Goal: Communication & Community: Answer question/provide support

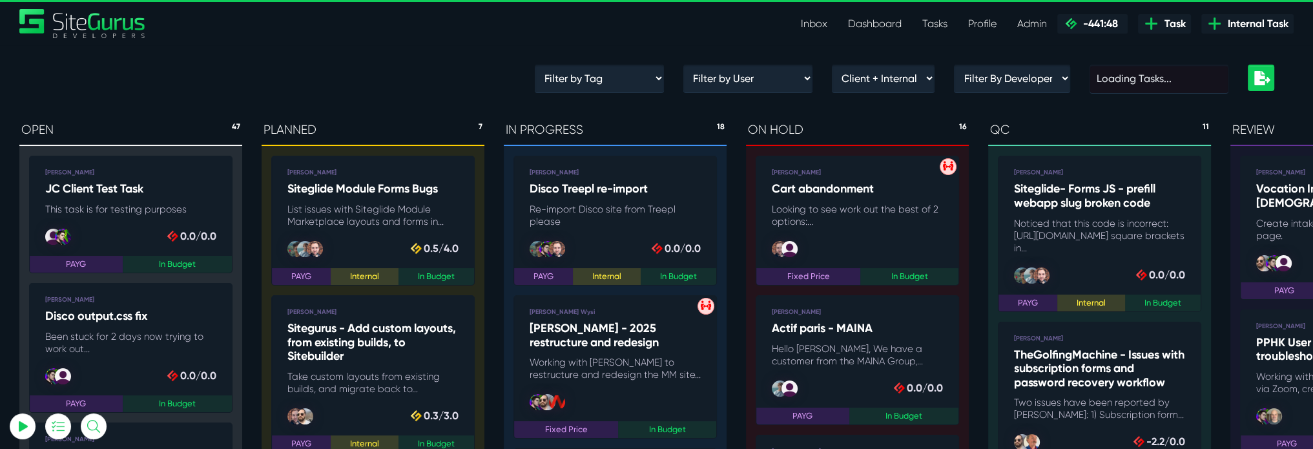
type input "[PERSON_NAME][EMAIL_ADDRESS][PERSON_NAME][DOMAIN_NAME]"
click at [821, 17] on link "Inbox" at bounding box center [813, 24] width 47 height 26
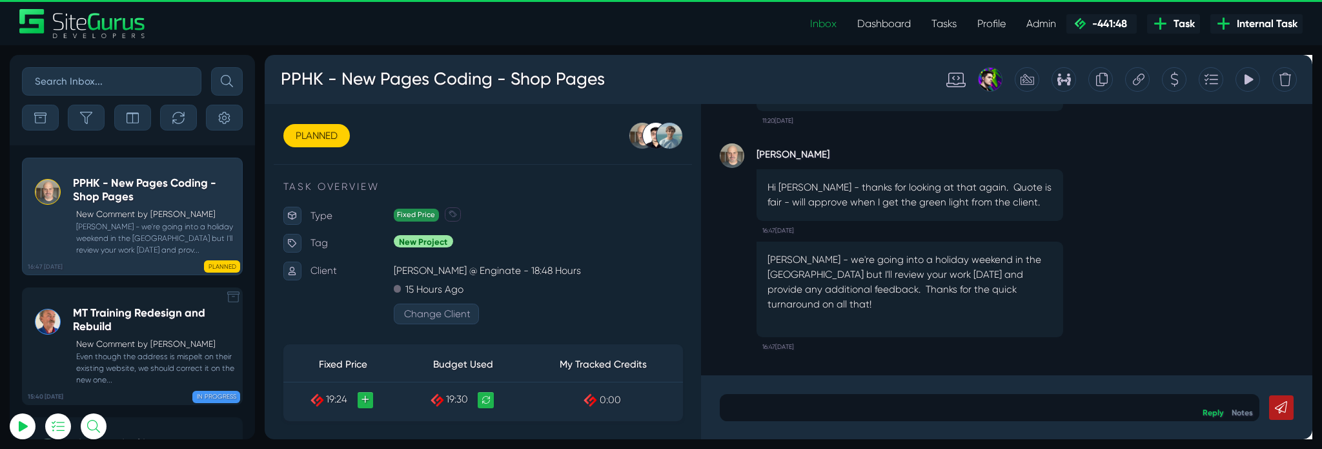
click at [145, 319] on h5 "MT Training Redesign and Rebuild" at bounding box center [154, 319] width 163 height 26
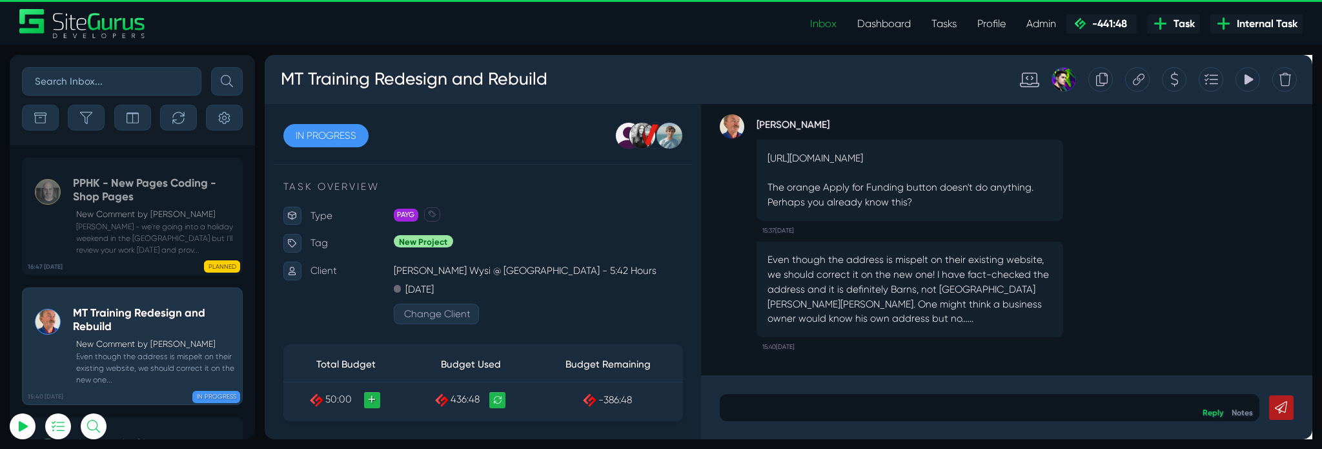
type input "[PERSON_NAME][EMAIL_ADDRESS][PERSON_NAME][DOMAIN_NAME]"
click at [828, 426] on p at bounding box center [1028, 425] width 549 height 15
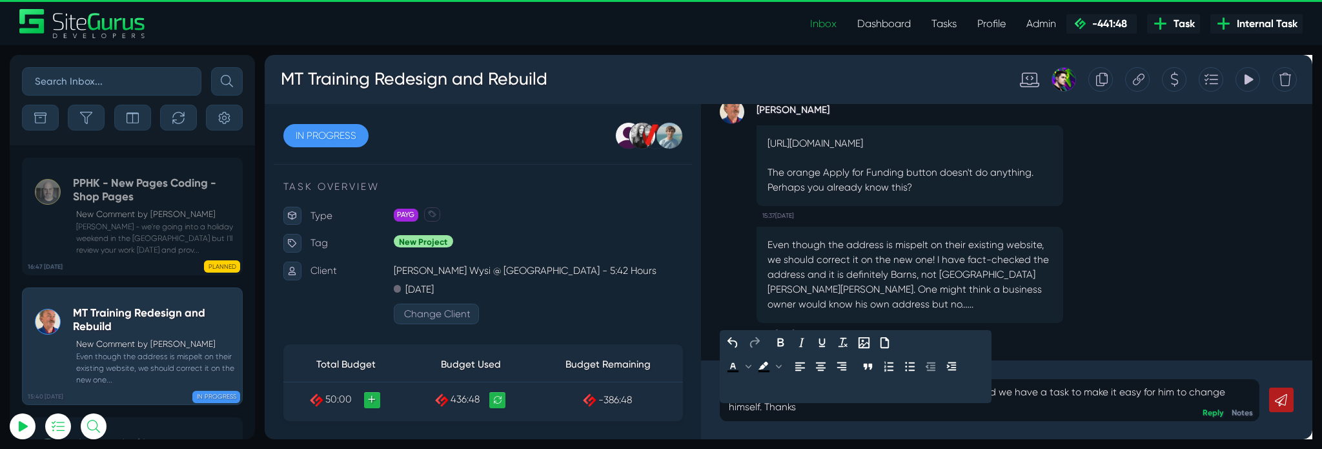
click at [754, 414] on div "He has already said he needs to change the address and we have a task to make i…" at bounding box center [1028, 418] width 569 height 44
click at [1322, 424] on link at bounding box center [1335, 418] width 26 height 26
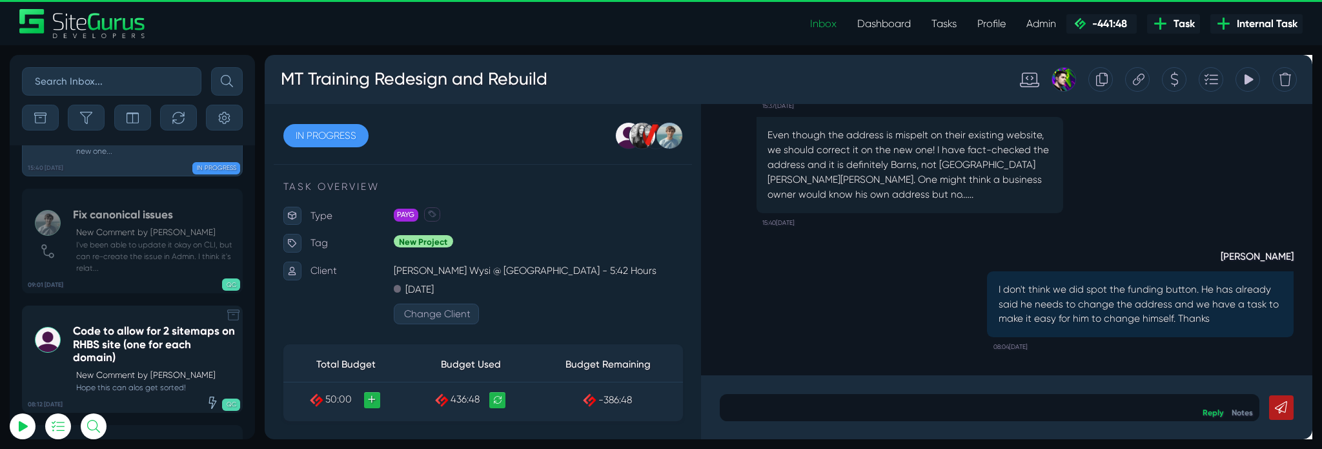
click at [147, 396] on div "QC" at bounding box center [179, 402] width 123 height 12
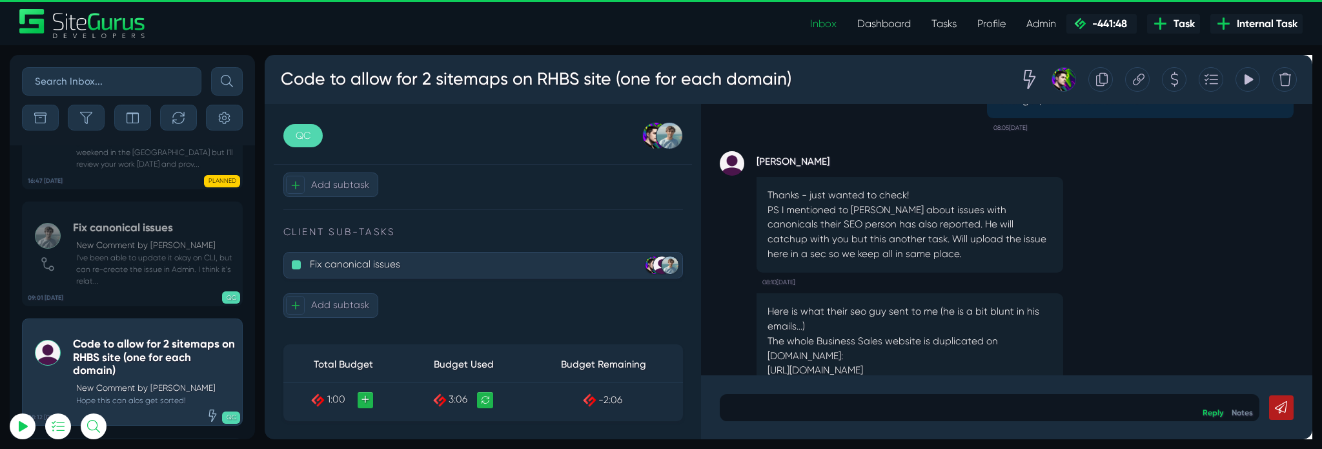
scroll to position [740, 0]
click at [354, 273] on p "Fix canonical issues" at bounding box center [474, 275] width 323 height 21
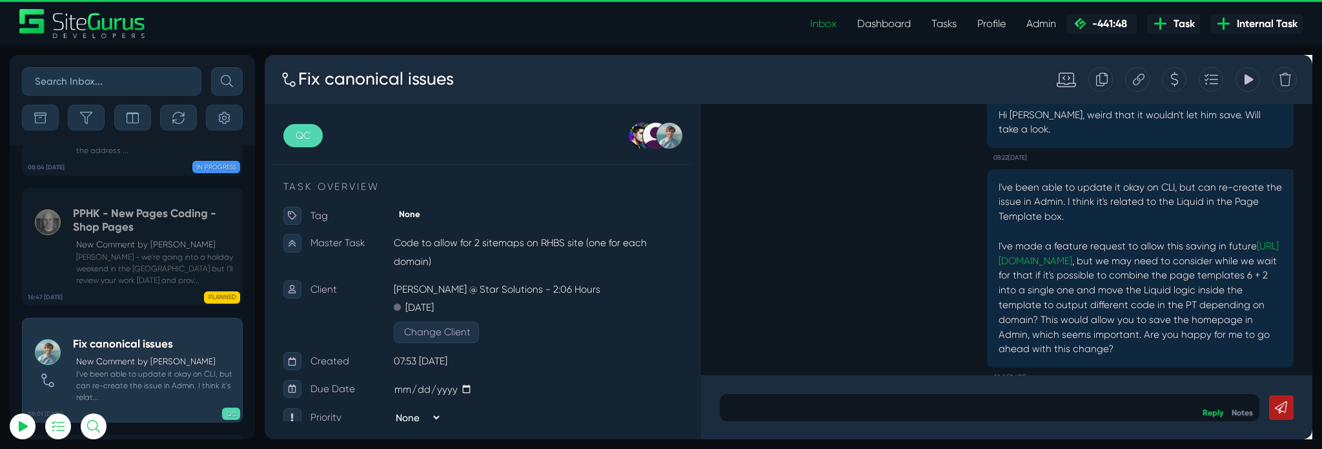
scroll to position [-23, 0]
